Goal: Task Accomplishment & Management: Manage account settings

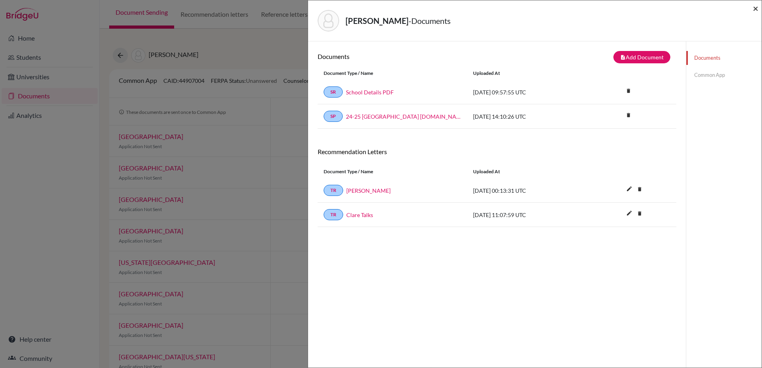
click at [758, 6] on span "×" at bounding box center [756, 8] width 6 height 12
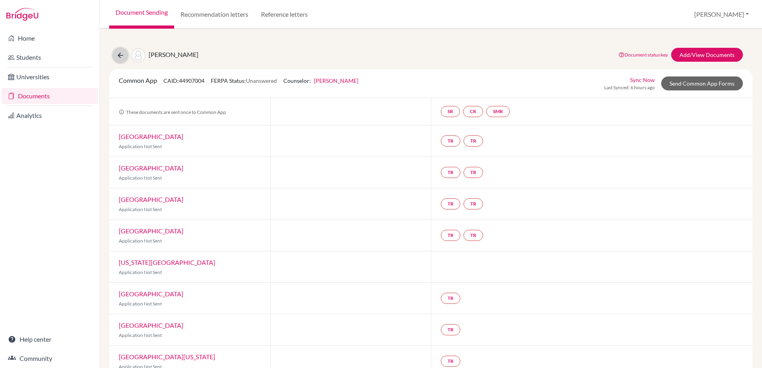
click at [126, 56] on button at bounding box center [120, 55] width 15 height 15
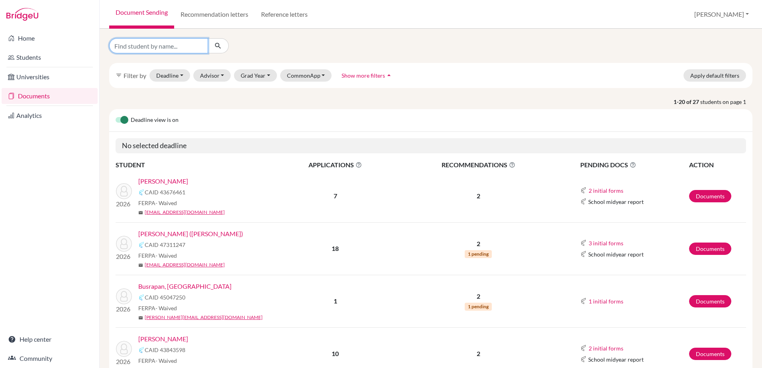
click at [175, 46] on input "Find student by name..." at bounding box center [158, 45] width 99 height 15
type input "sim"
click button "submit" at bounding box center [218, 45] width 21 height 15
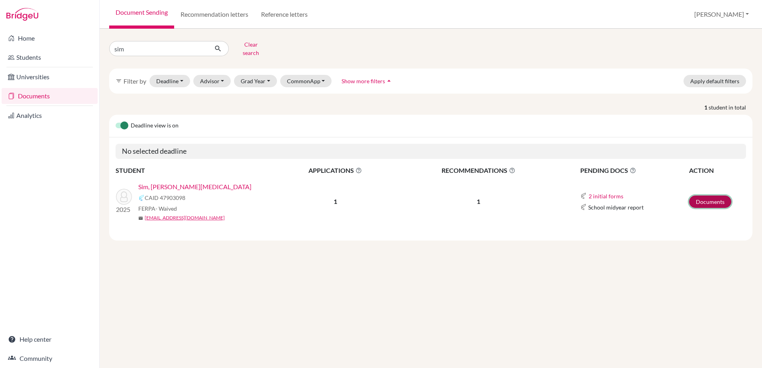
click at [696, 197] on link "Documents" at bounding box center [710, 202] width 42 height 12
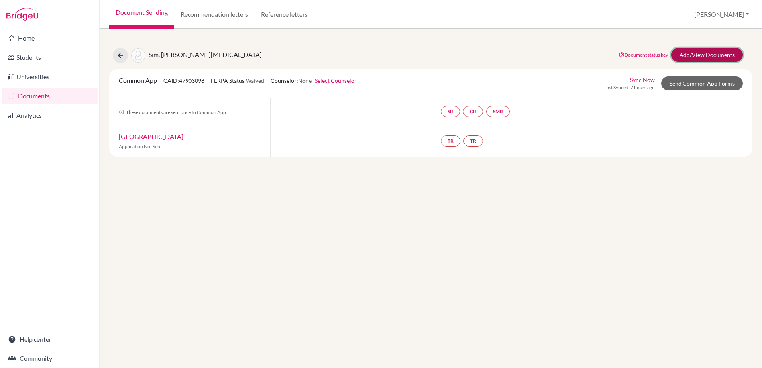
click at [729, 54] on link "Add/View Documents" at bounding box center [707, 55] width 72 height 14
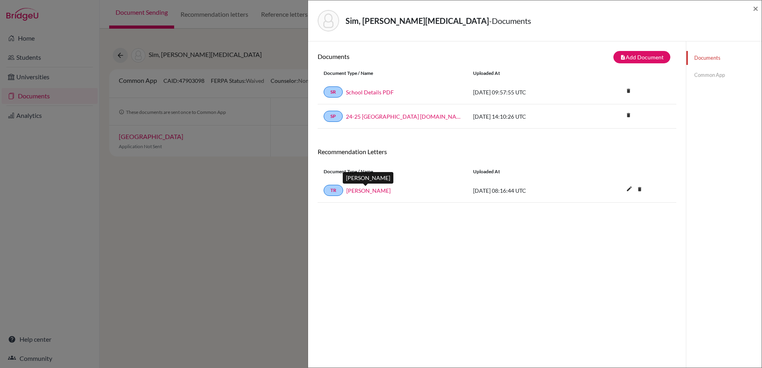
click at [375, 194] on link "[PERSON_NAME]" at bounding box center [368, 191] width 44 height 8
click at [755, 9] on span "×" at bounding box center [756, 8] width 6 height 12
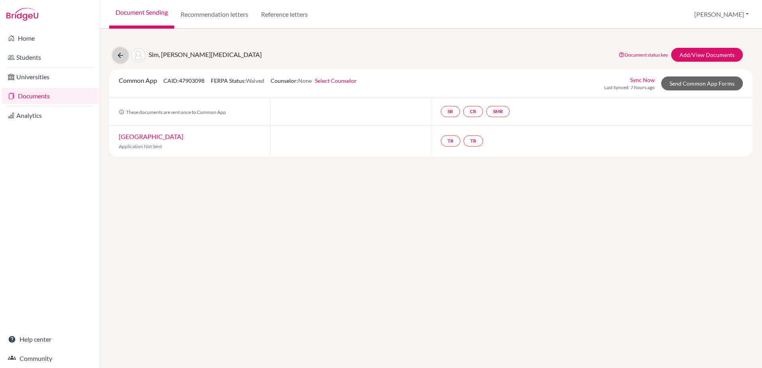
click at [126, 59] on button at bounding box center [120, 55] width 15 height 15
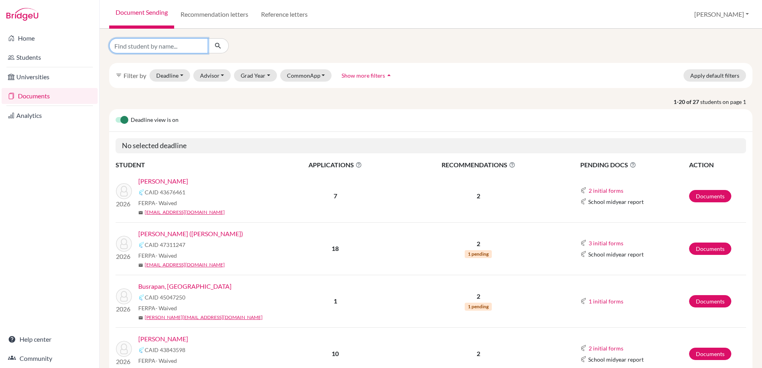
click at [170, 45] on input "Find student by name..." at bounding box center [158, 45] width 99 height 15
type input "tama"
click button "submit" at bounding box center [218, 45] width 21 height 15
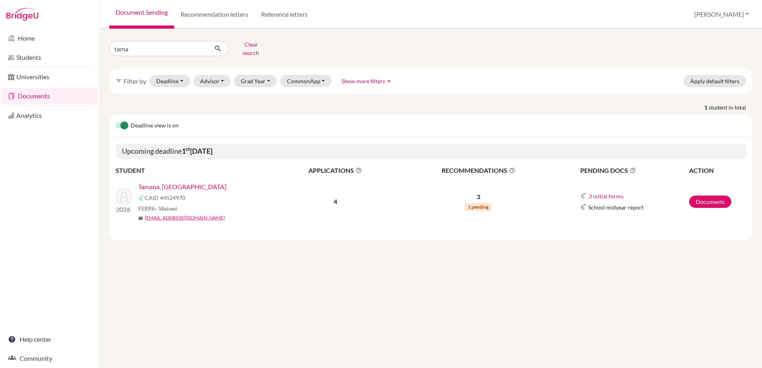
click at [168, 183] on link "Tamana, Calam" at bounding box center [182, 187] width 88 height 10
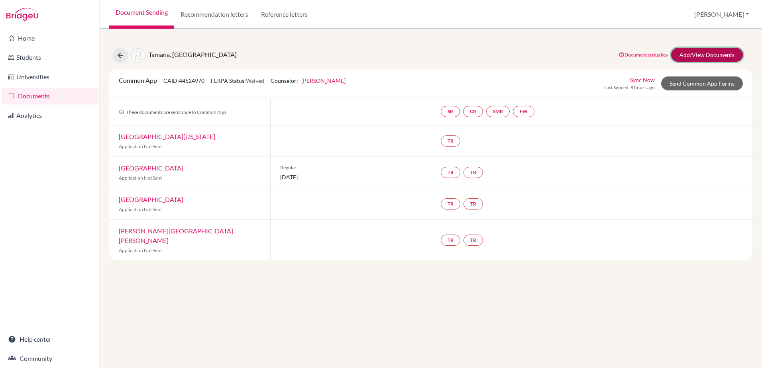
click at [704, 56] on link "Add/View Documents" at bounding box center [707, 55] width 72 height 14
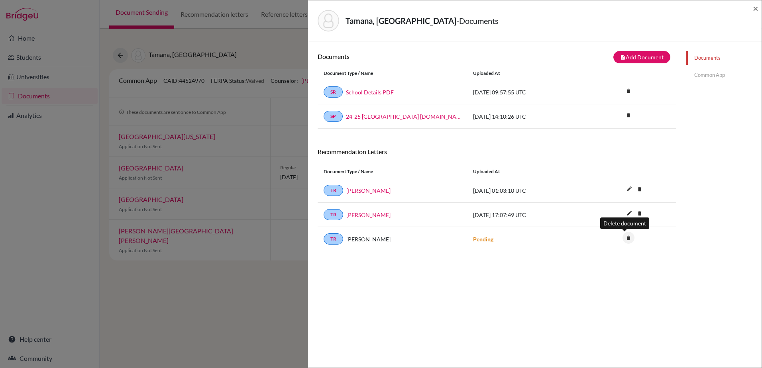
click at [623, 238] on icon "delete" at bounding box center [629, 238] width 12 height 12
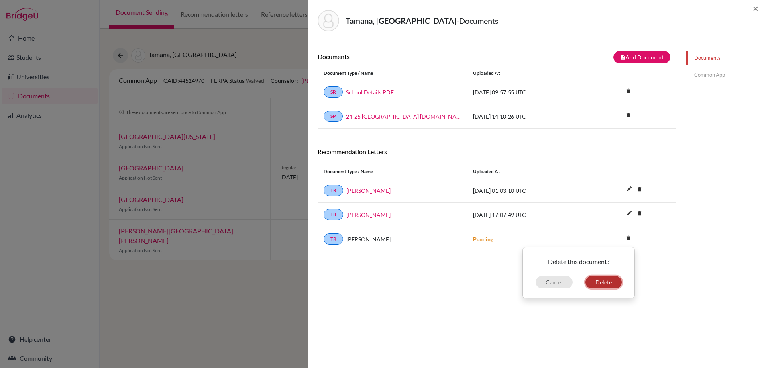
click at [591, 282] on button "Delete" at bounding box center [604, 282] width 36 height 12
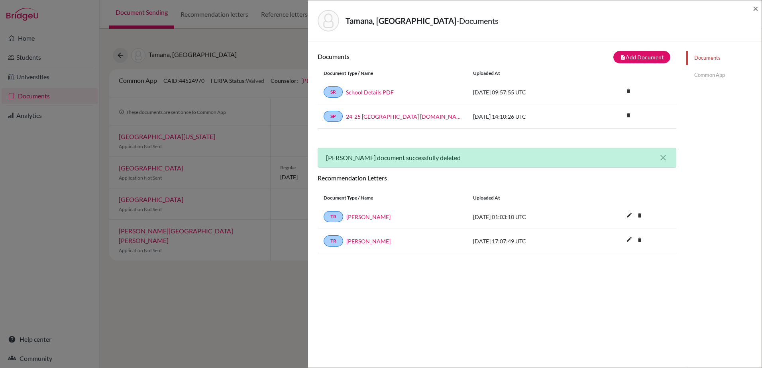
click at [368, 226] on div "TR Andrew Savory 2025-09-15 01:03:10 UTC edit delete Delete this document? Canc…" at bounding box center [497, 217] width 359 height 24
click at [368, 220] on link "[PERSON_NAME]" at bounding box center [368, 217] width 44 height 8
click at [365, 243] on link "David Hurley" at bounding box center [368, 241] width 44 height 8
click at [756, 10] on span "×" at bounding box center [756, 8] width 6 height 12
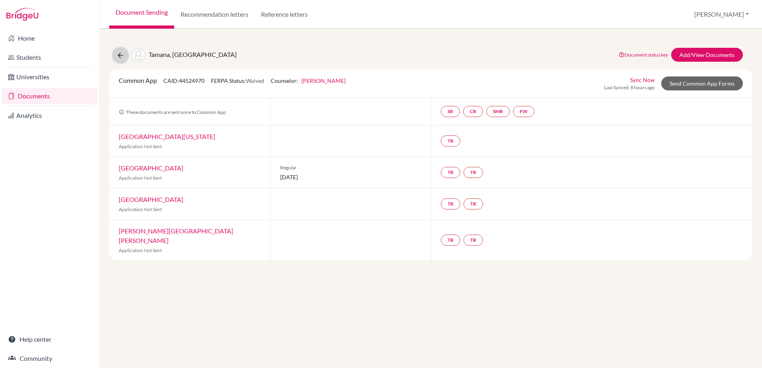
click at [123, 53] on icon at bounding box center [120, 55] width 8 height 8
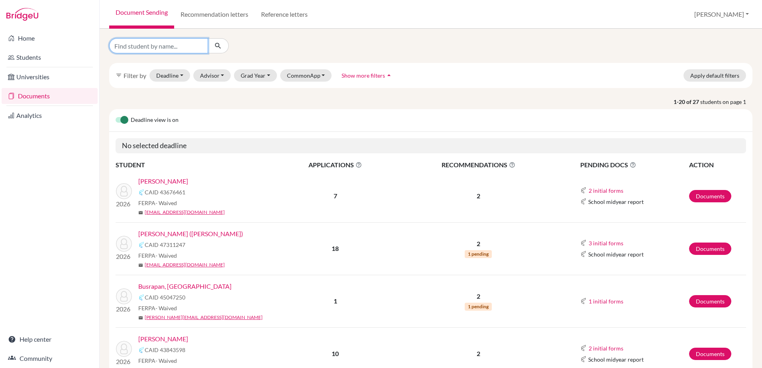
click at [177, 42] on input "Find student by name..." at bounding box center [158, 45] width 99 height 15
type input "hall"
click button "submit" at bounding box center [218, 45] width 21 height 15
